Goal: Information Seeking & Learning: Understand process/instructions

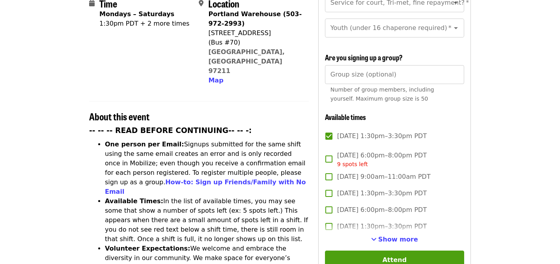
scroll to position [240, 0]
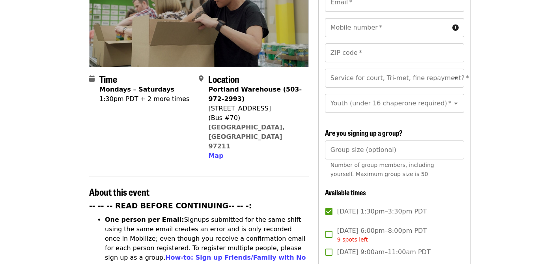
scroll to position [170, 0]
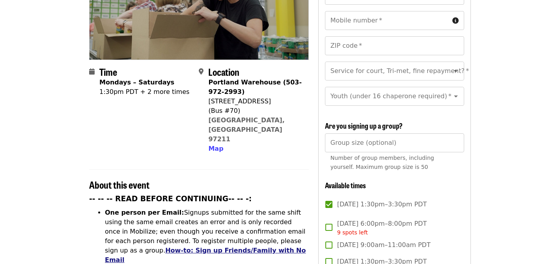
click at [274, 247] on link "How-to: Sign up Friends/Family with No Email" at bounding box center [205, 255] width 201 height 17
